Goal: Find specific page/section: Find specific page/section

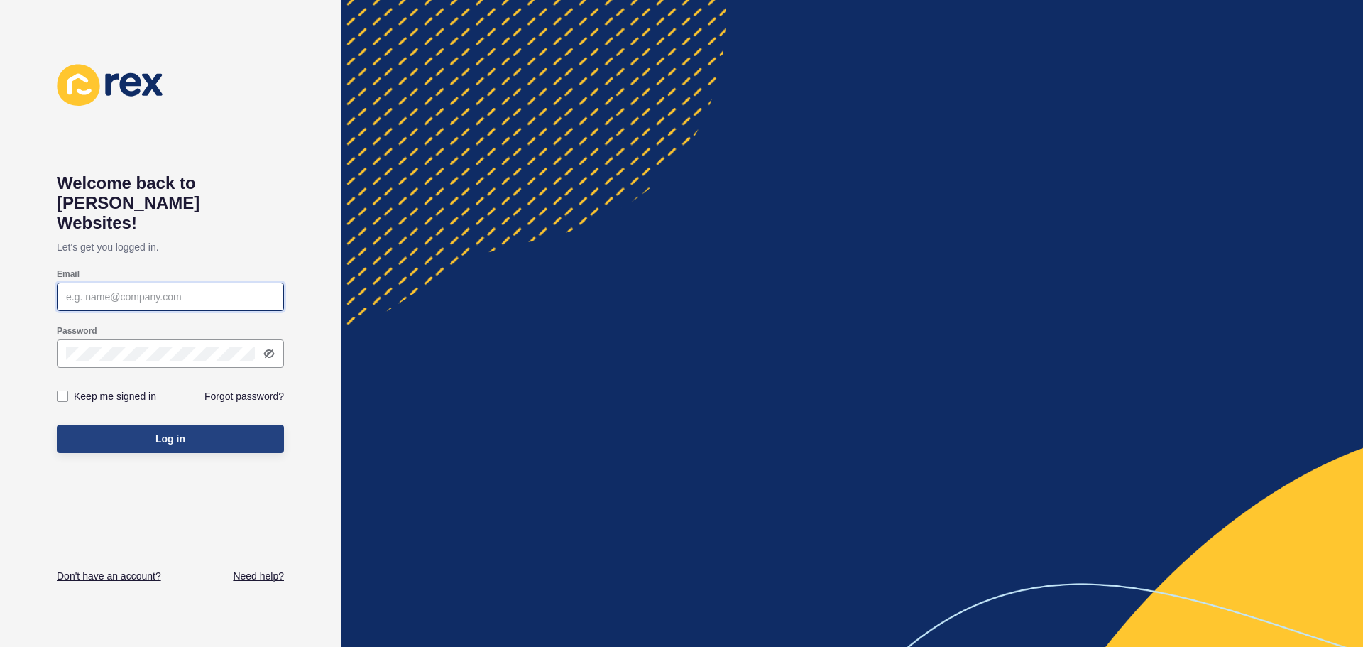
type input "[EMAIL_ADDRESS][DOMAIN_NAME]"
click at [167, 431] on span "Log in" at bounding box center [170, 438] width 30 height 14
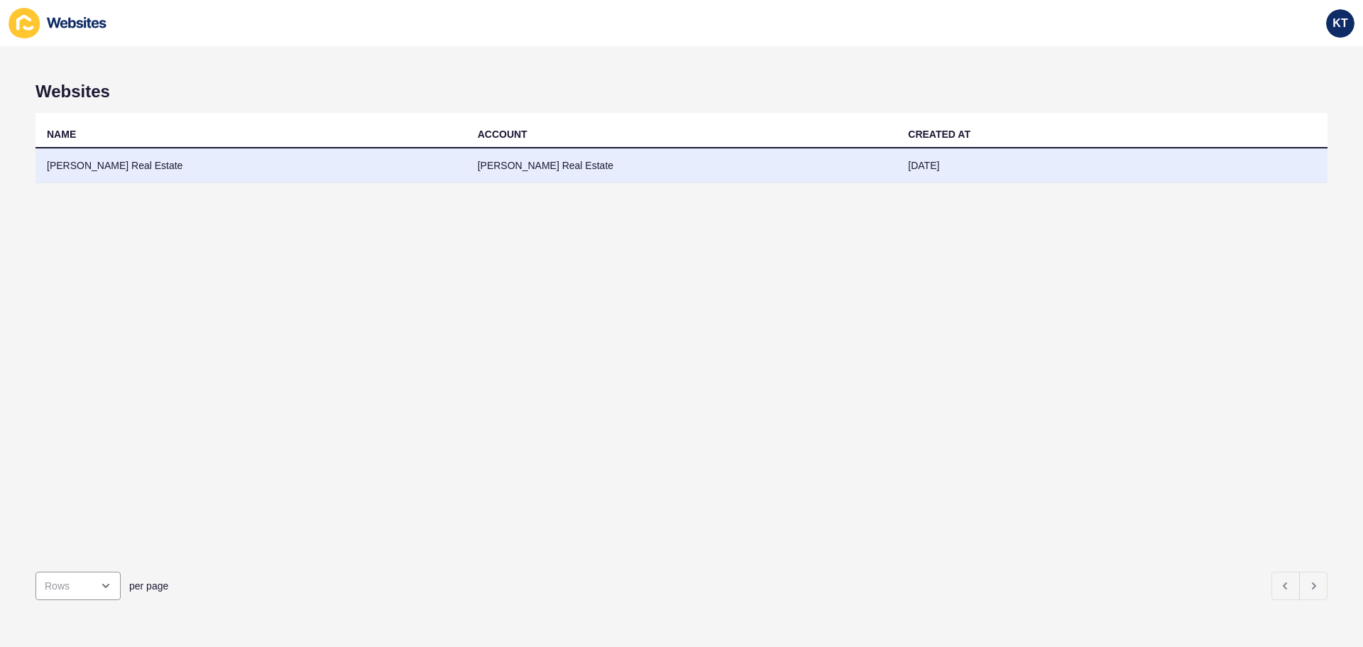
click at [205, 177] on td "[PERSON_NAME] Real Estate" at bounding box center [250, 165] width 431 height 35
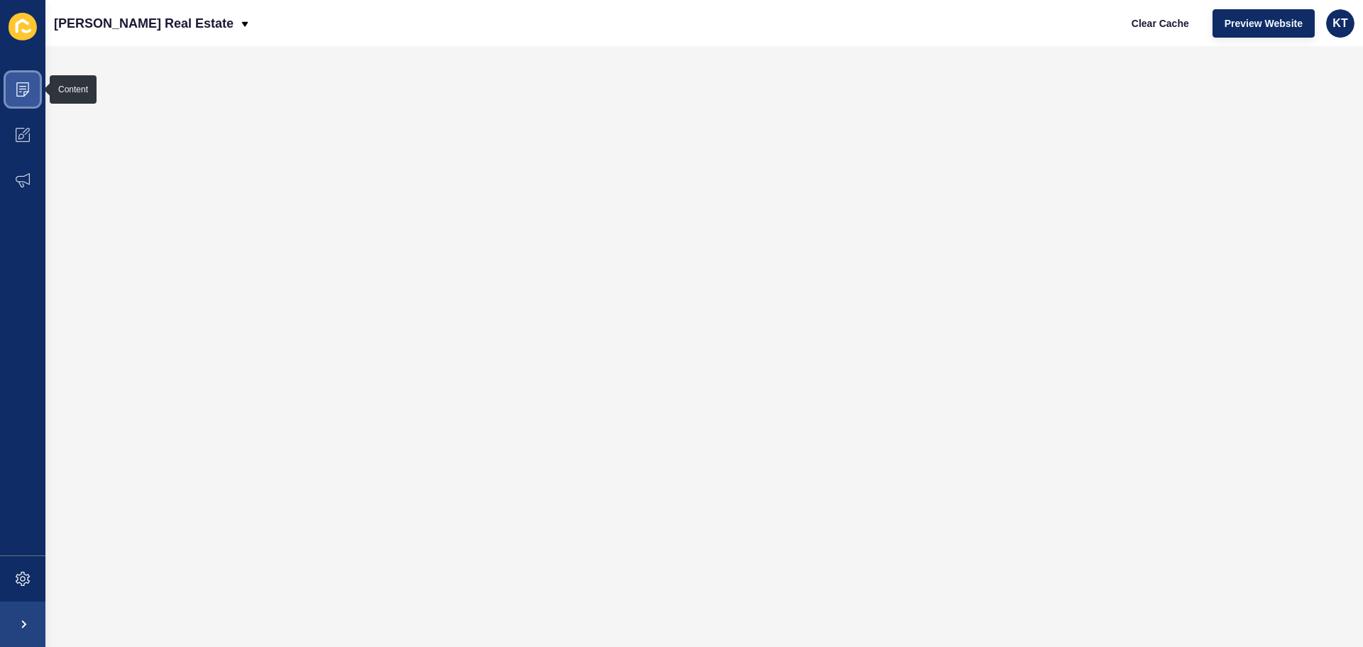
click at [26, 99] on span at bounding box center [22, 89] width 45 height 45
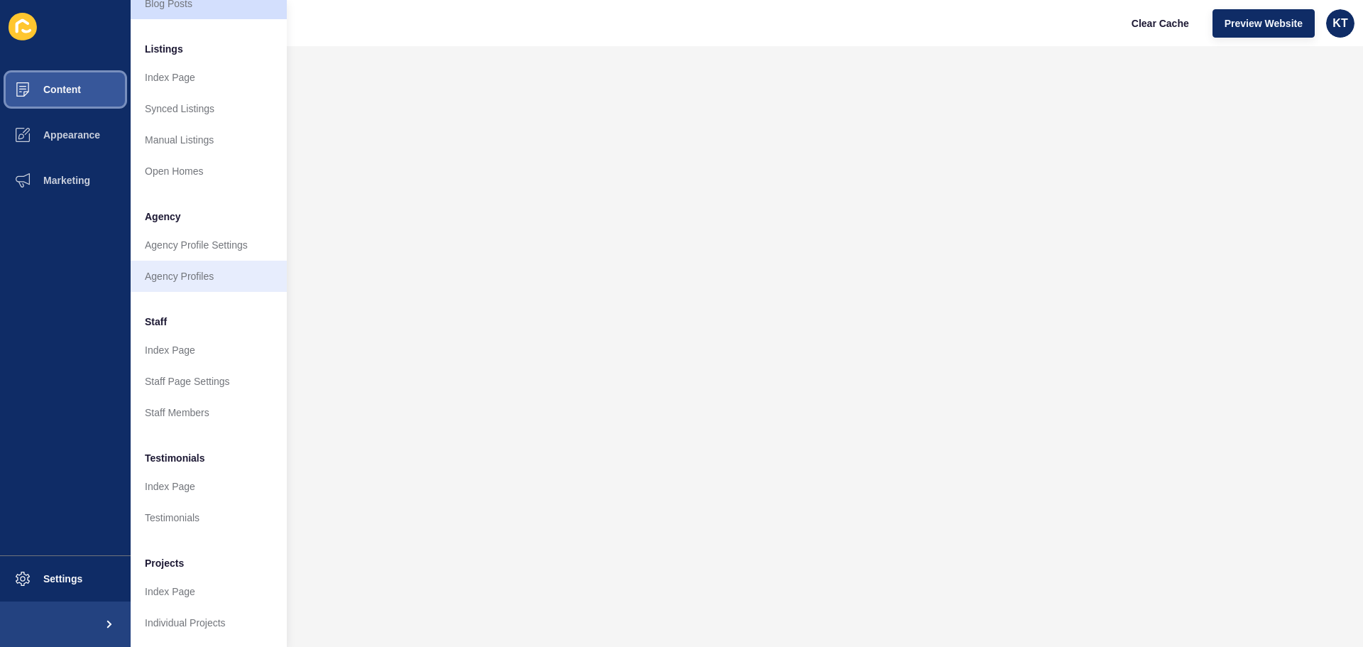
scroll to position [196, 0]
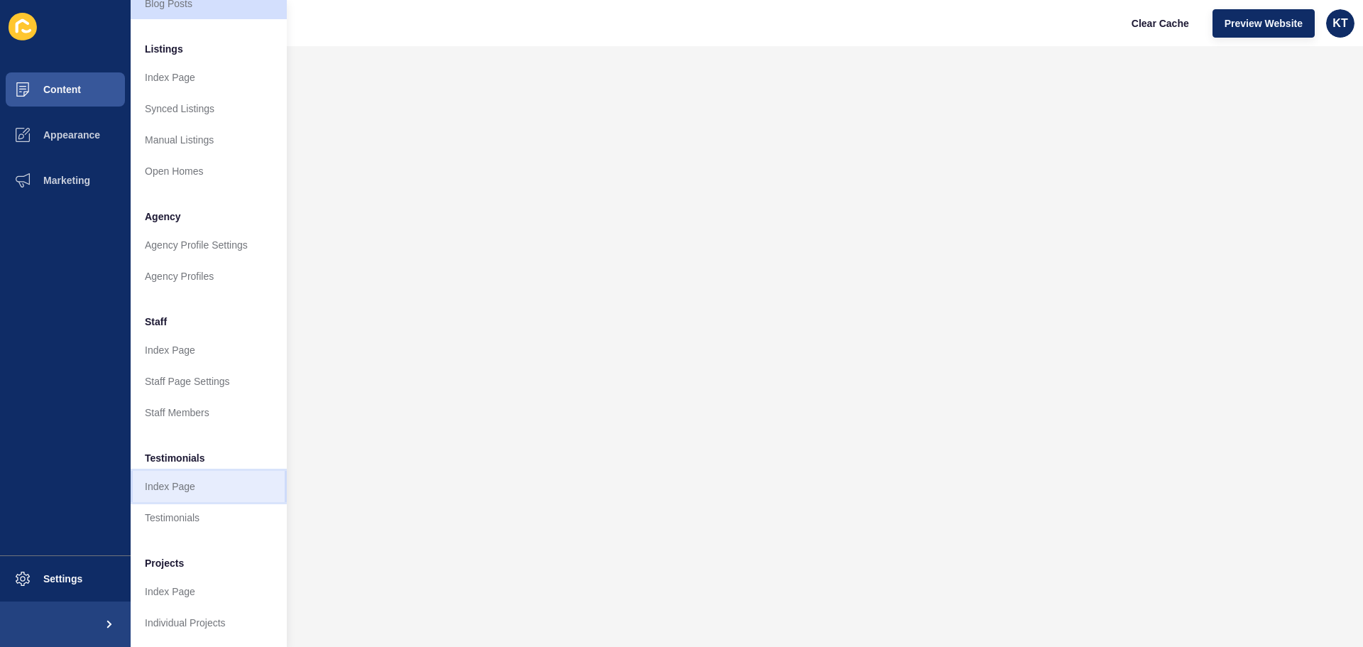
click at [186, 480] on link "Index Page" at bounding box center [209, 486] width 156 height 31
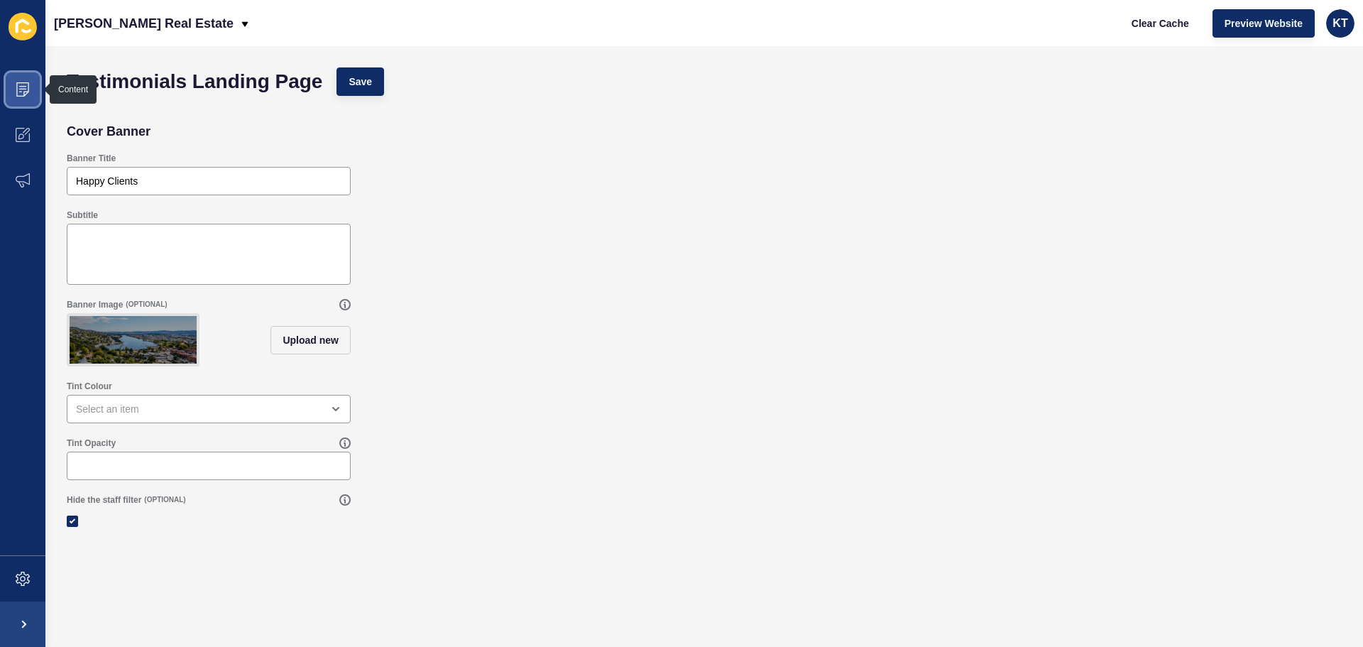
click at [18, 86] on icon at bounding box center [23, 89] width 14 height 14
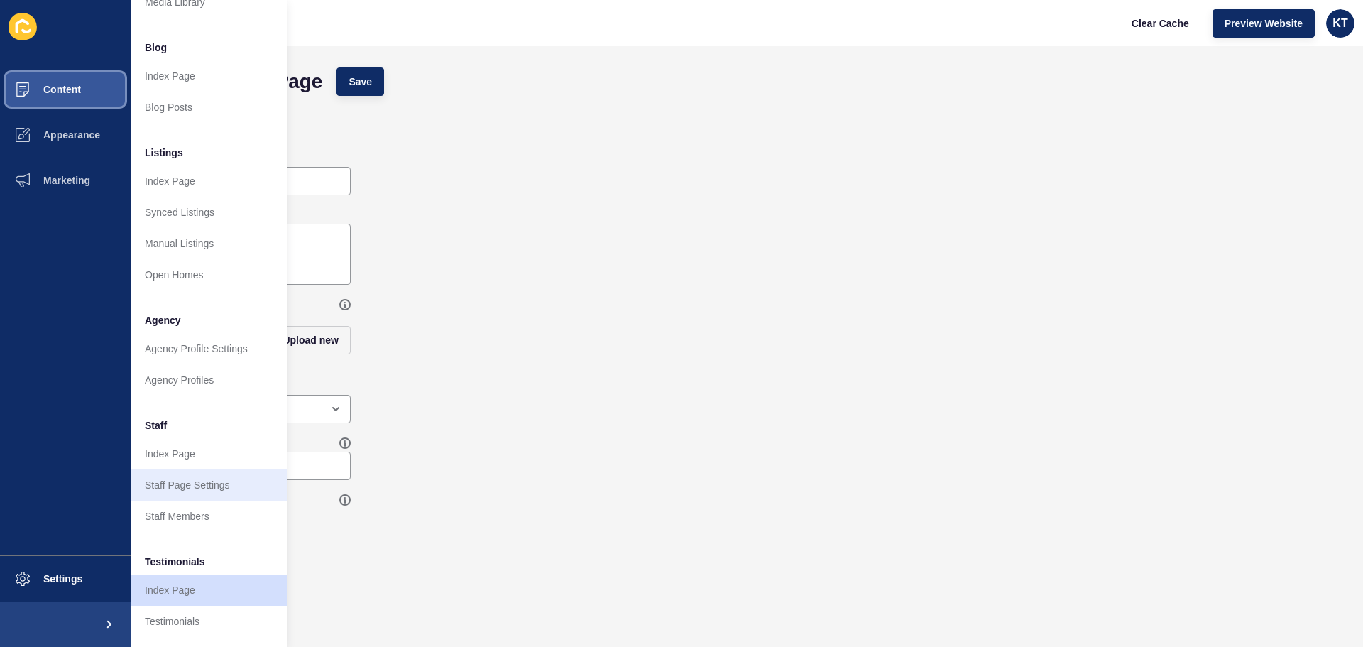
scroll to position [196, 0]
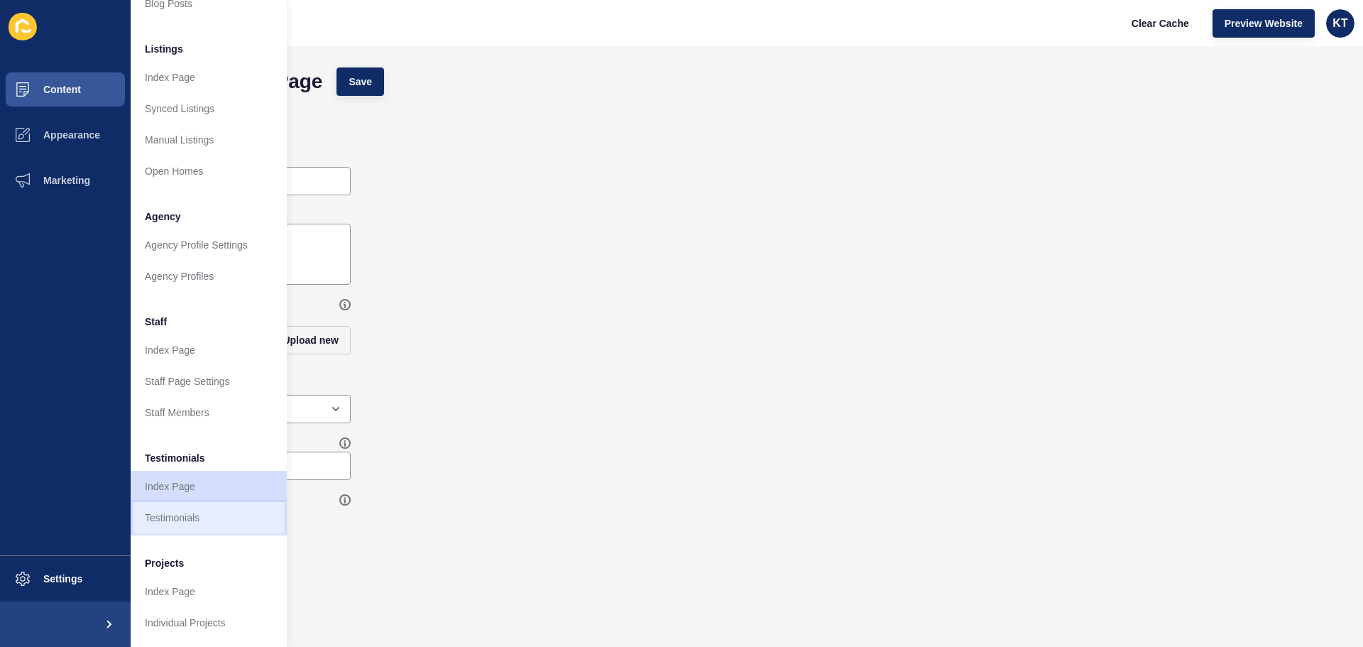
click at [153, 503] on link "Testimonials" at bounding box center [209, 517] width 156 height 31
